Goal: Information Seeking & Learning: Find specific fact

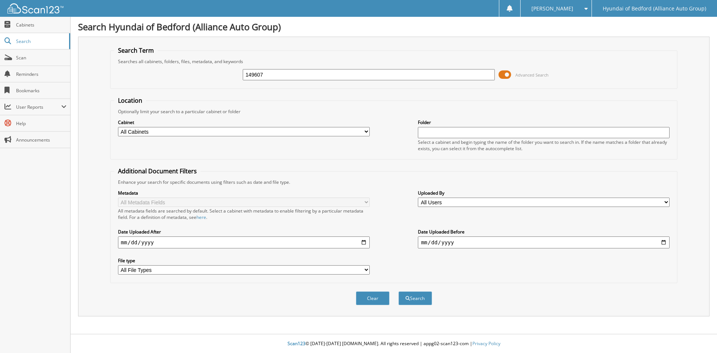
type input "149607"
click at [399, 291] on button "Search" at bounding box center [416, 298] width 34 height 14
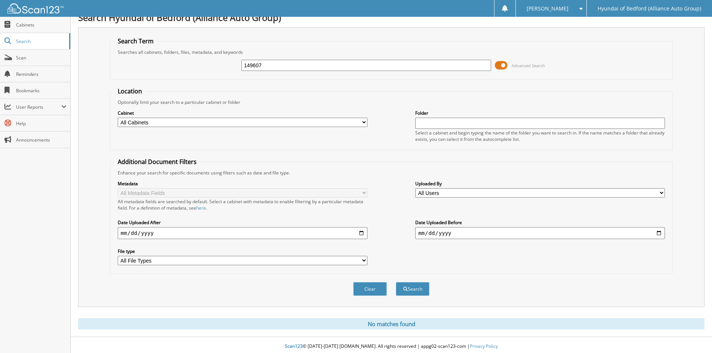
scroll to position [12, 0]
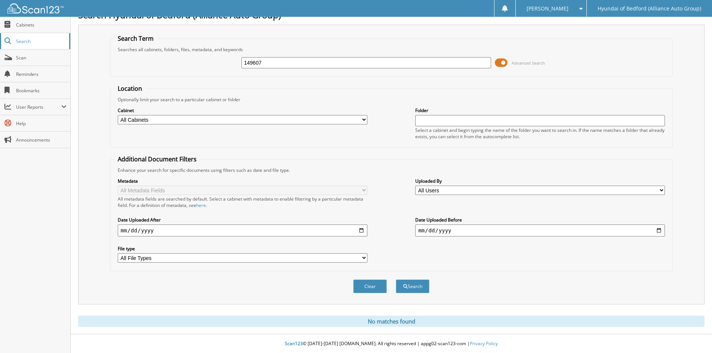
click at [22, 40] on span "Search" at bounding box center [40, 41] width 49 height 6
